Goal: Information Seeking & Learning: Learn about a topic

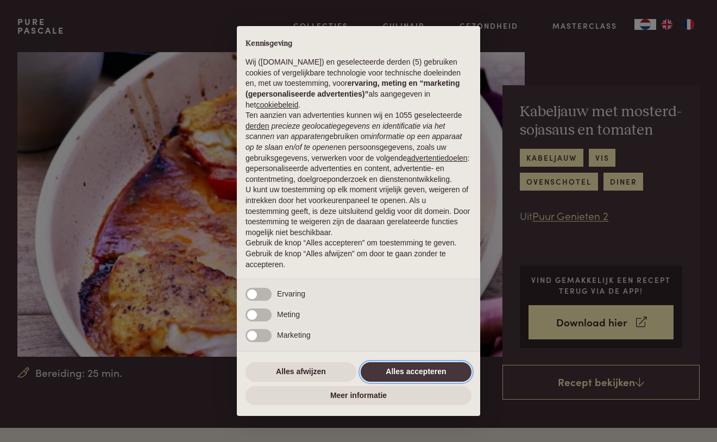
click at [411, 366] on button "Alles accepteren" at bounding box center [416, 372] width 111 height 20
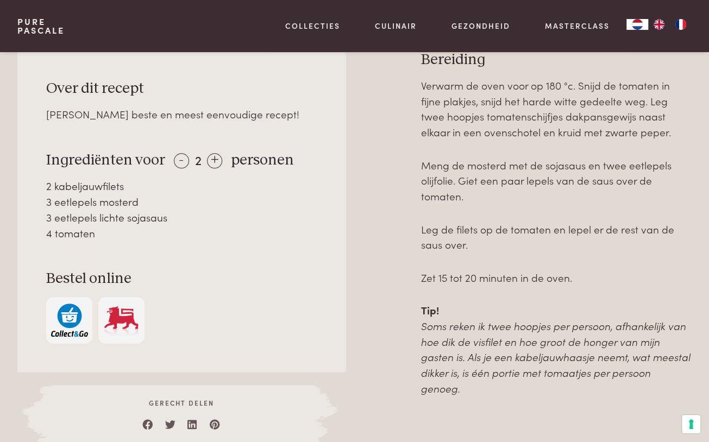
scroll to position [474, 0]
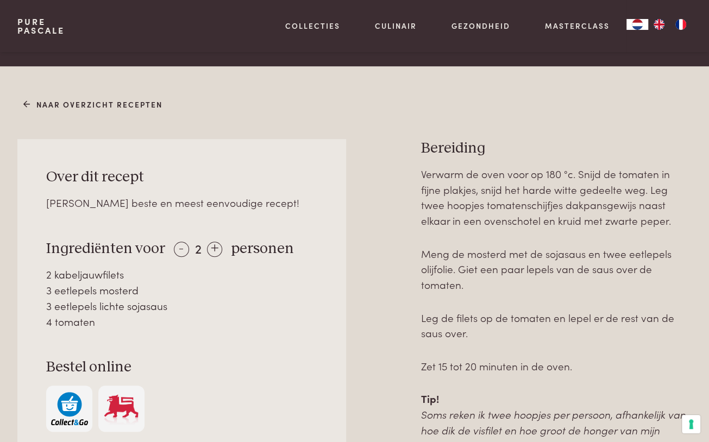
scroll to position [380, 0]
